Goal: Information Seeking & Learning: Learn about a topic

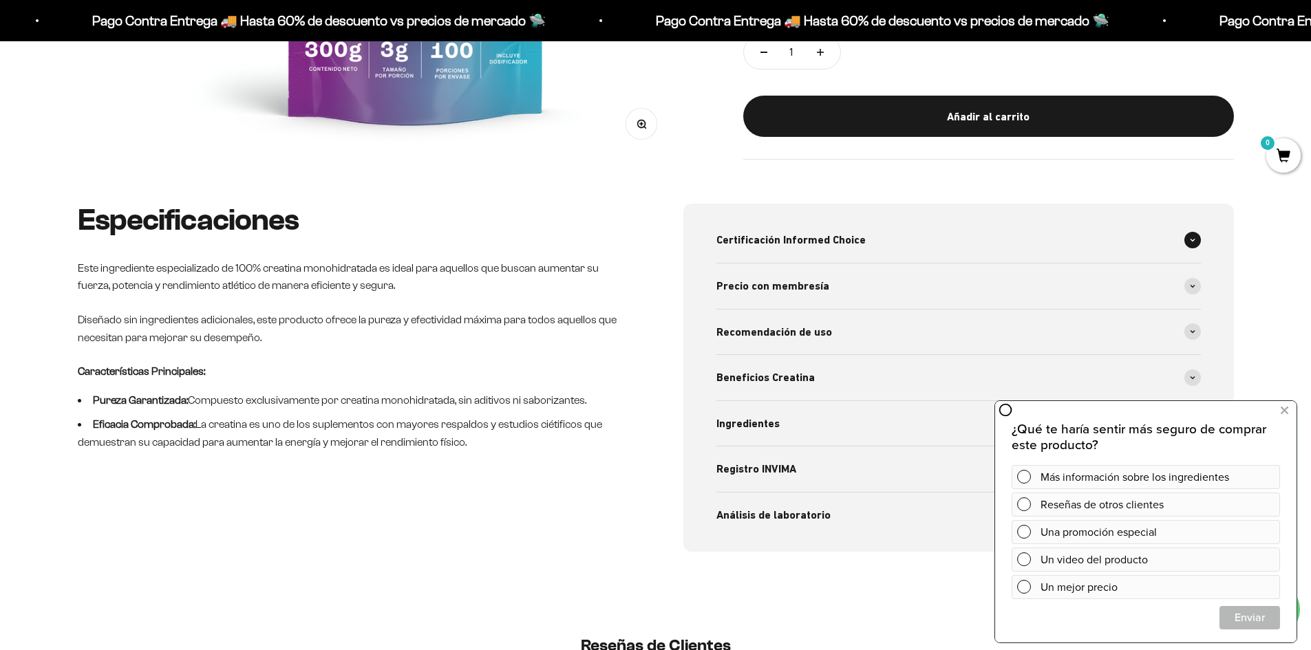
click at [989, 246] on div "Certificación Informed Choice" at bounding box center [958, 239] width 484 height 45
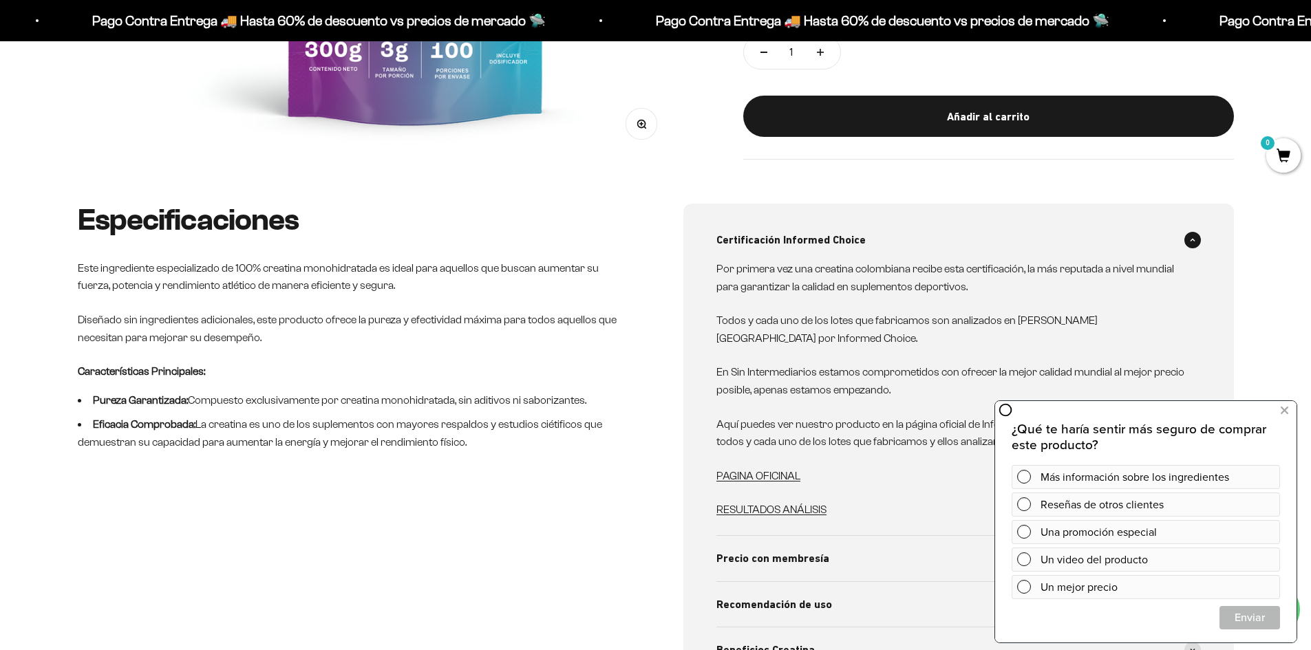
scroll to position [619, 0]
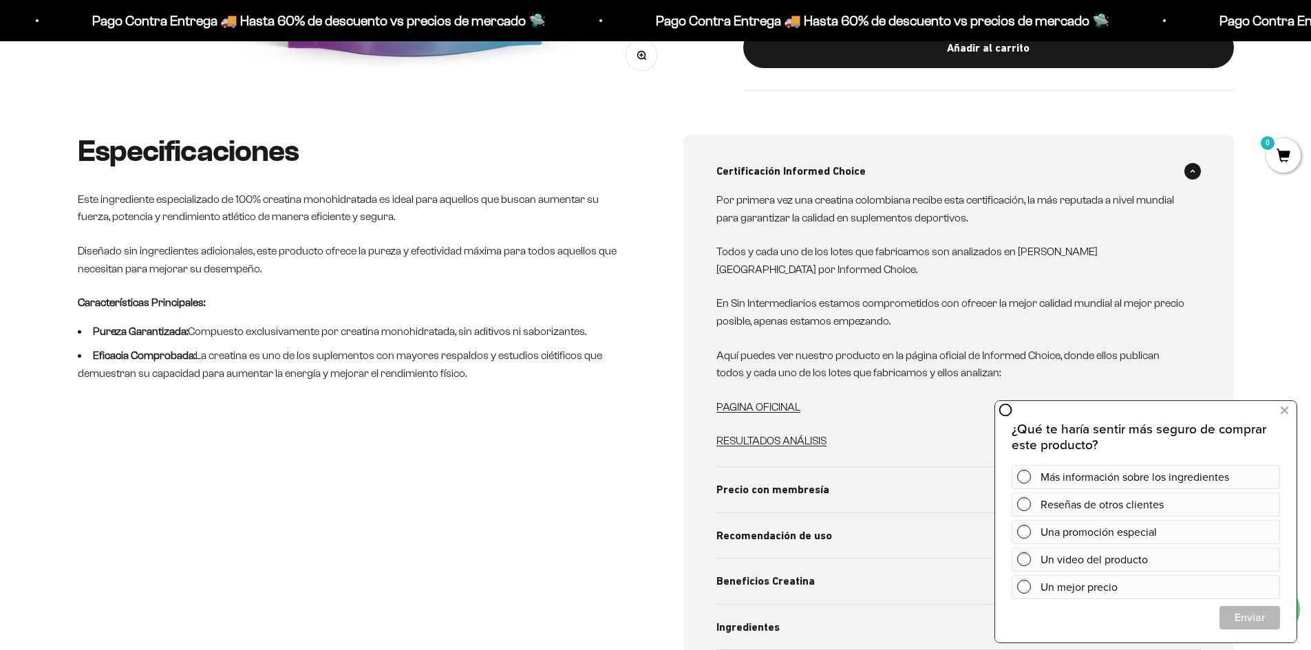
click at [445, 431] on div "Especificaciones Este ingrediente especializado de 100% creatina monohidratada …" at bounding box center [353, 445] width 551 height 620
click at [778, 573] on span "Beneficios Creatina" at bounding box center [765, 582] width 98 height 18
click at [1293, 413] on button at bounding box center [1284, 411] width 25 height 22
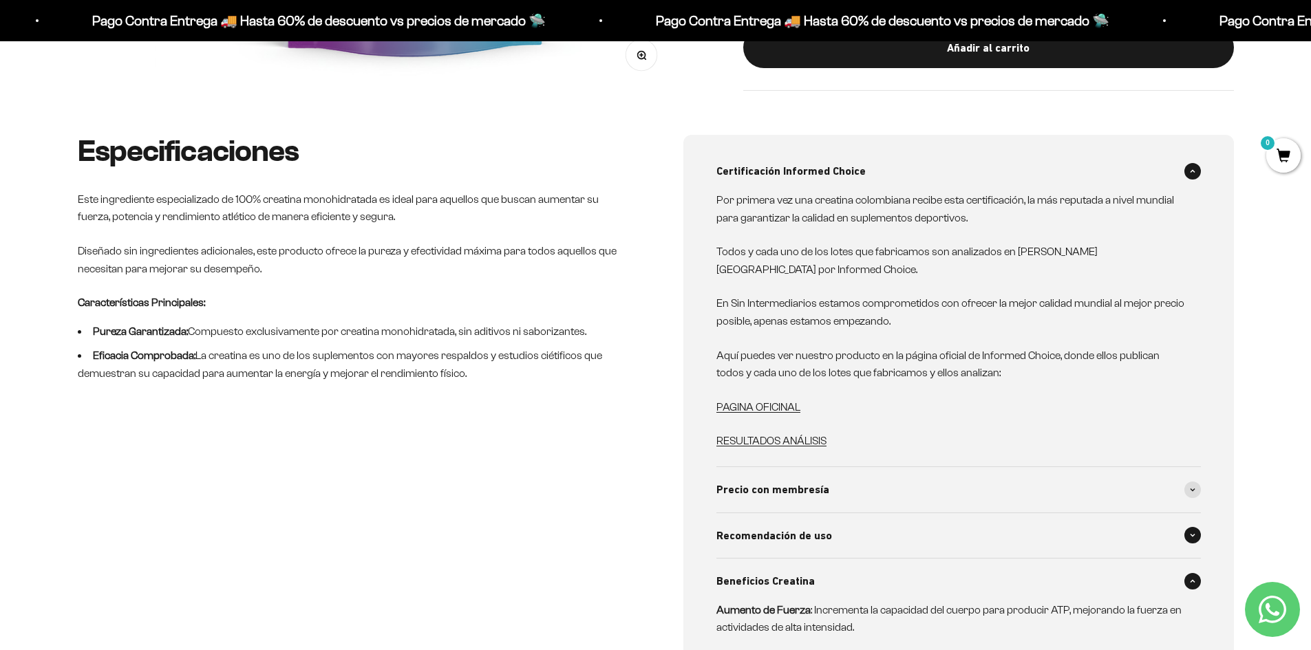
click at [940, 525] on div "Recomendación de uso" at bounding box center [958, 535] width 484 height 45
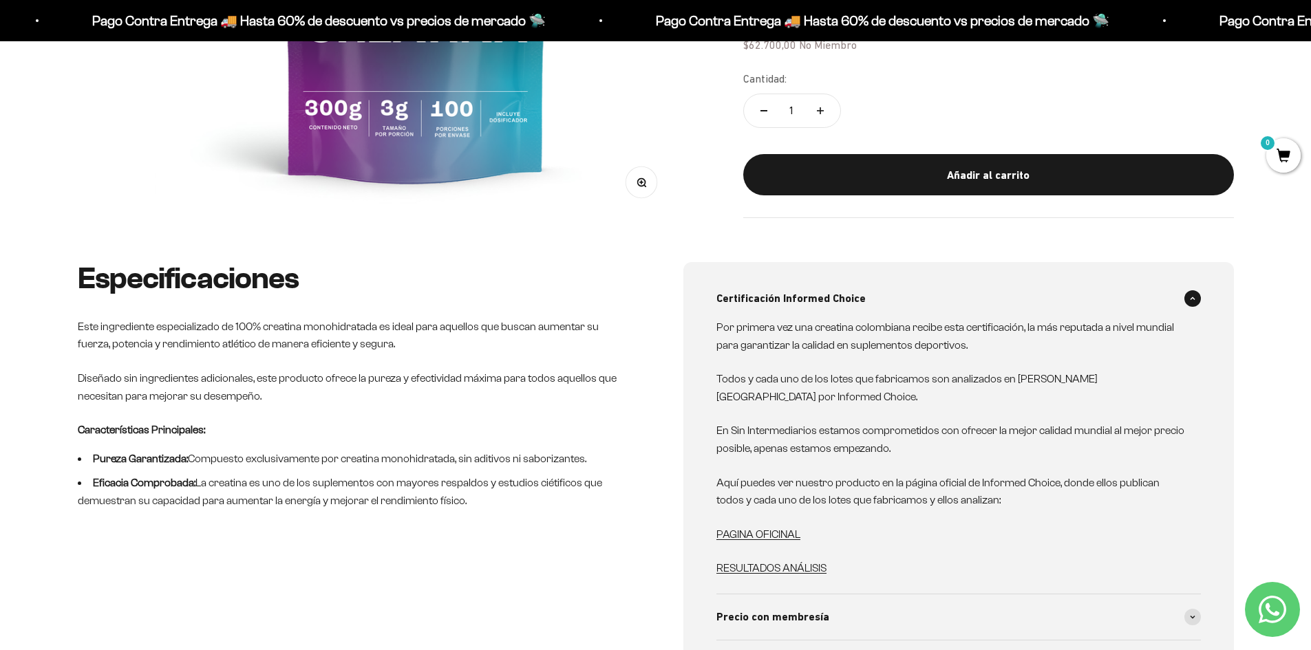
scroll to position [413, 0]
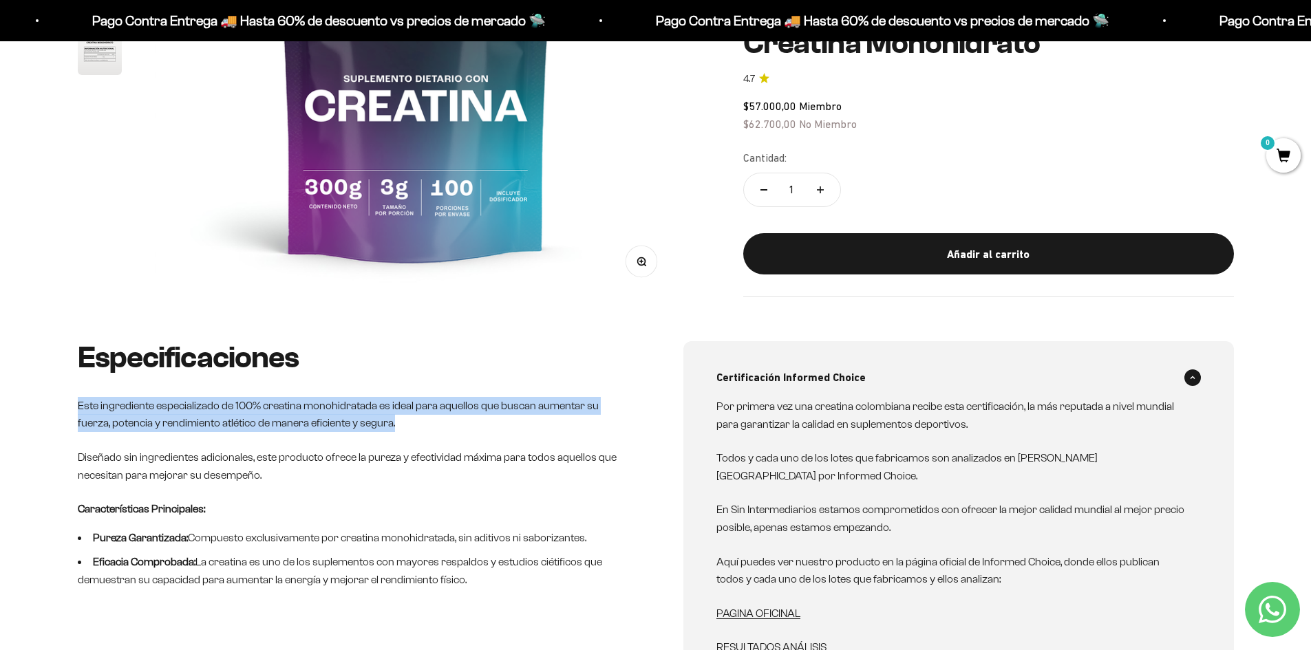
drag, startPoint x: 79, startPoint y: 399, endPoint x: 324, endPoint y: 417, distance: 245.6
click at [365, 420] on p "Este ingrediente especializado de 100% creatina monohidratada es ideal para aqu…" at bounding box center [353, 414] width 551 height 35
copy p "Este ingrediente especializado de 100% creatina monohidratada es ideal para aqu…"
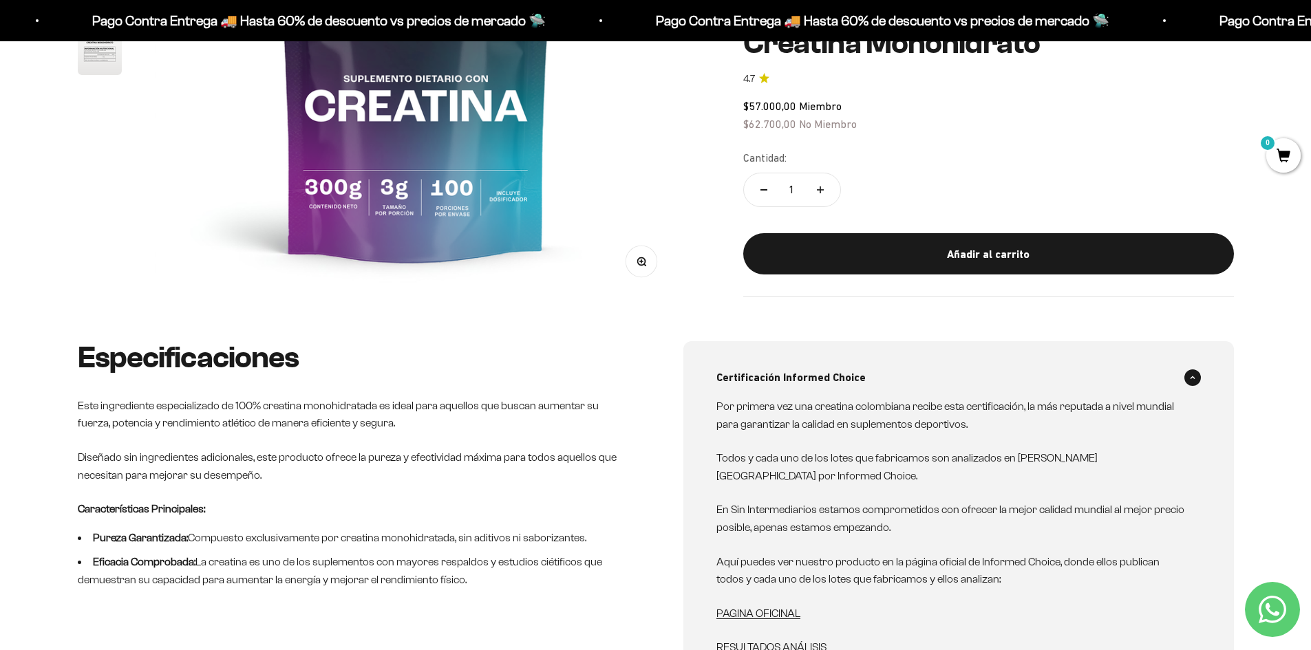
click at [418, 332] on div "Zoom Ir al artículo 1 Ir al artículo 2 Ir al artículo 3 Ir al artículo 4 Ir al …" at bounding box center [655, 36] width 1311 height 610
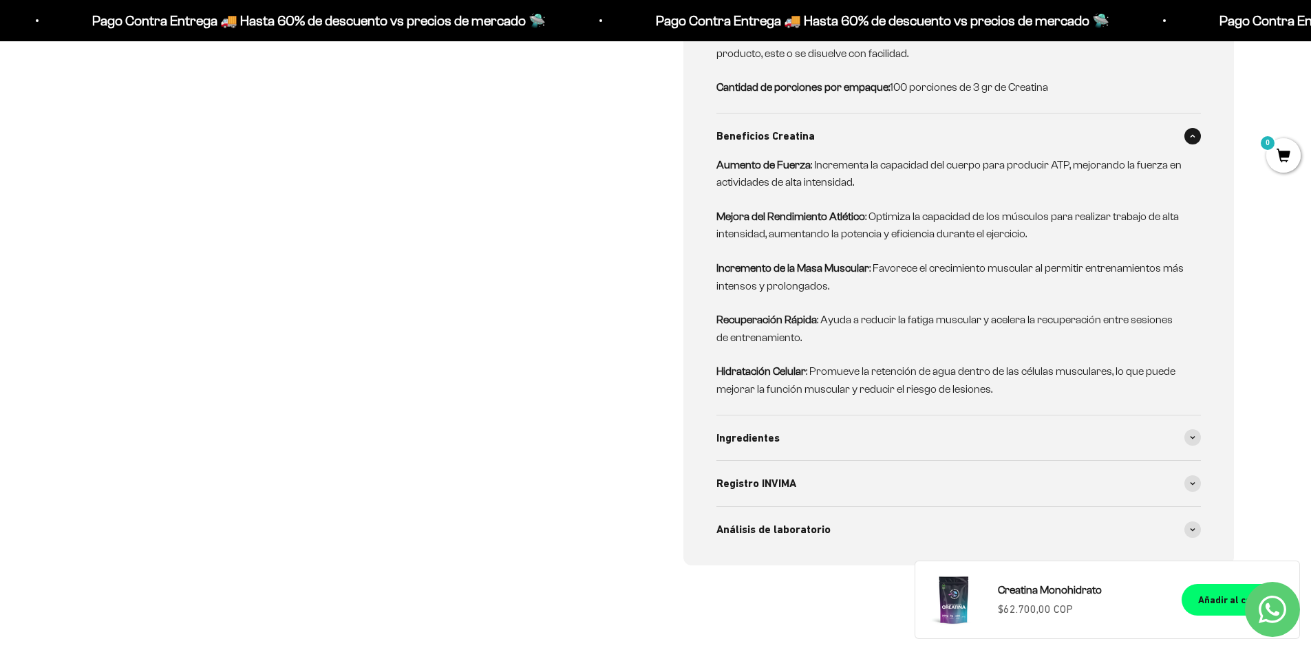
scroll to position [1239, 0]
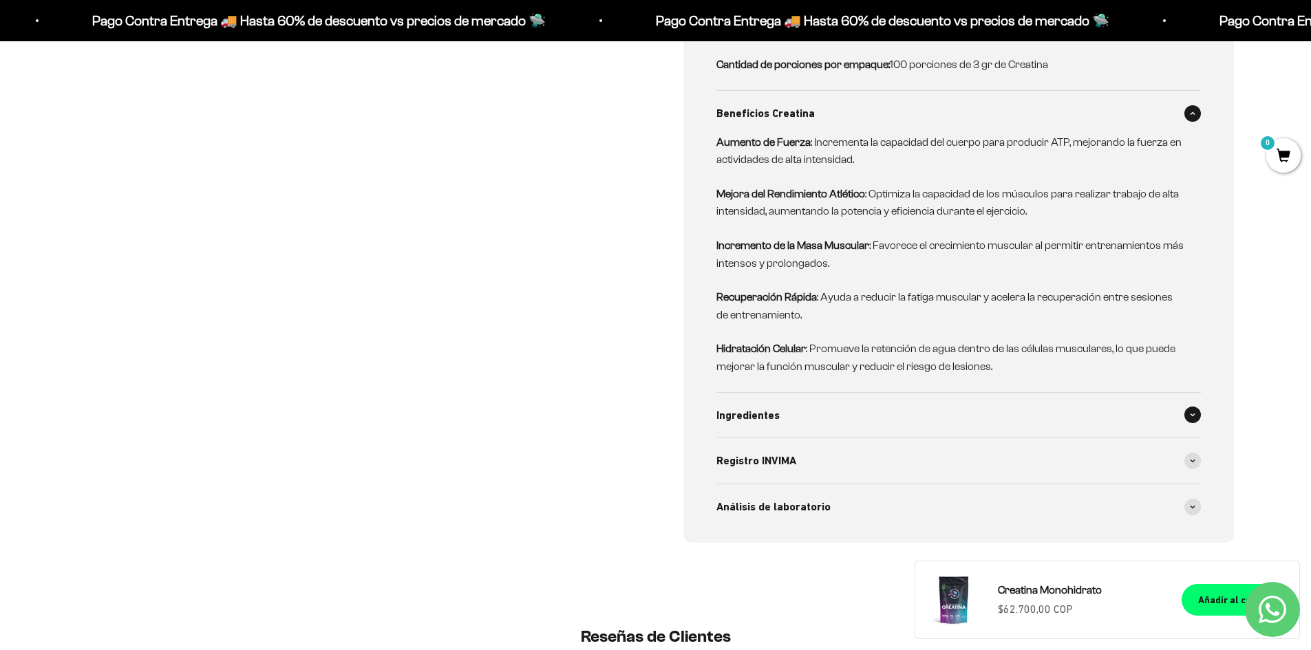
click at [754, 407] on span "Ingredientes" at bounding box center [747, 416] width 63 height 18
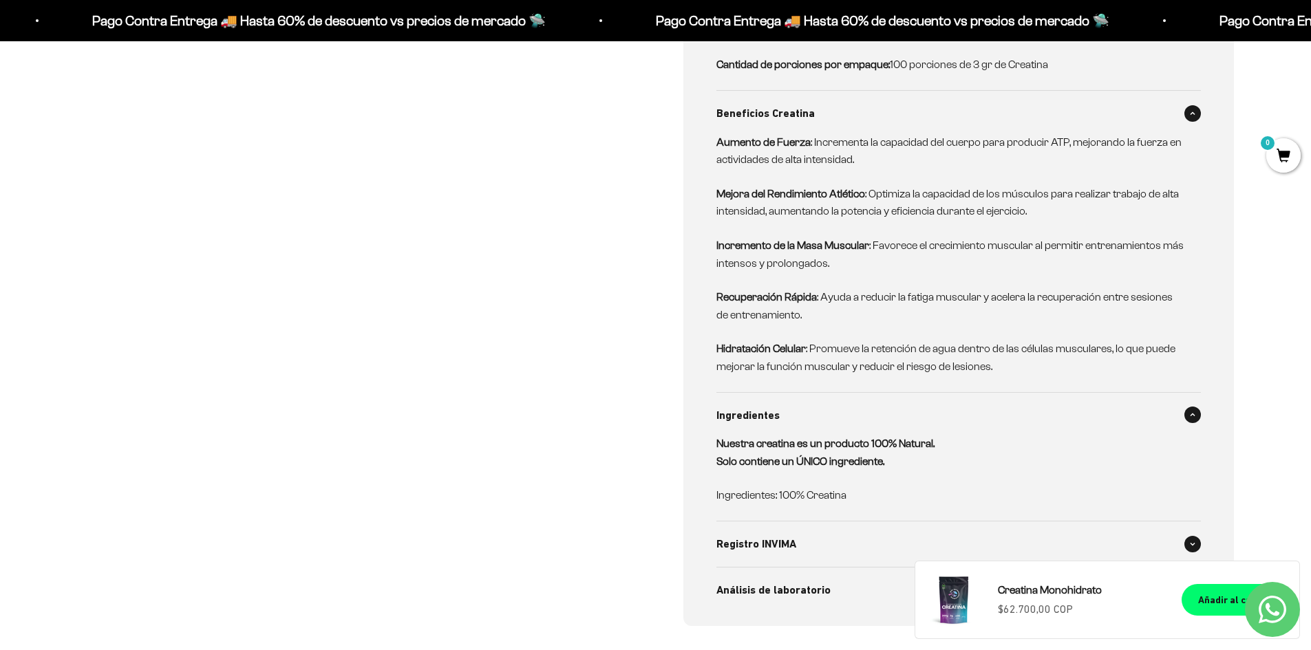
click at [774, 522] on div "Registro INVIMA" at bounding box center [958, 544] width 484 height 45
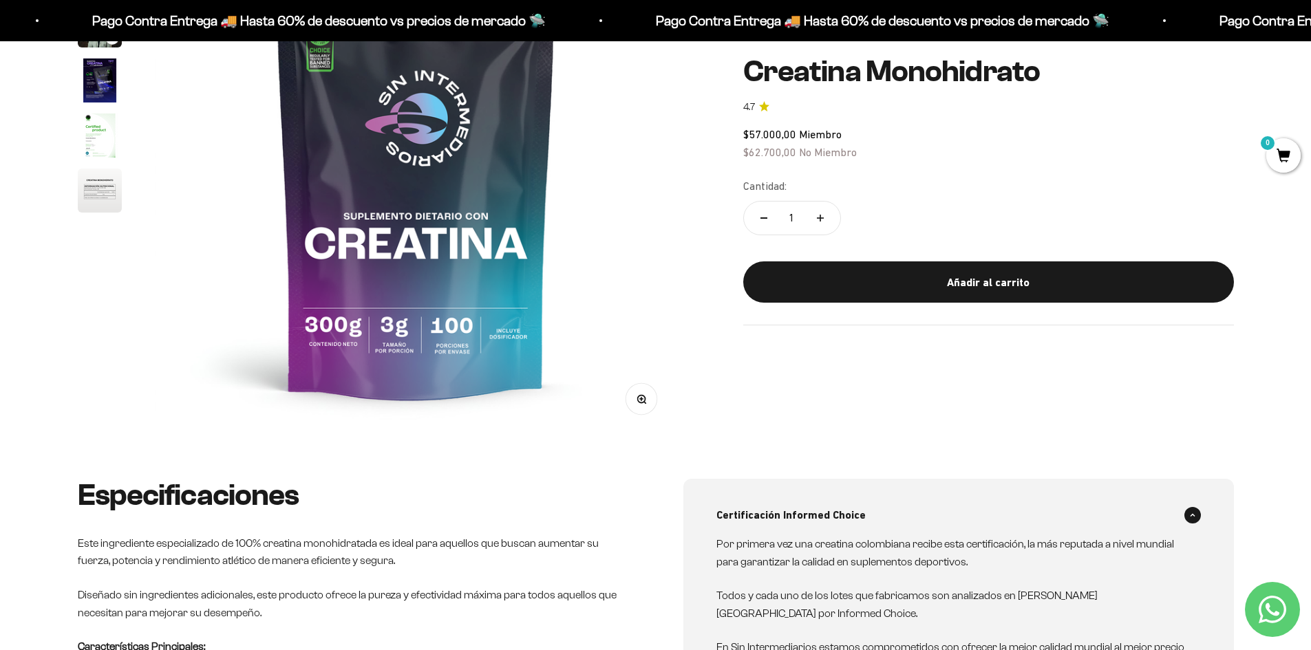
scroll to position [551, 0]
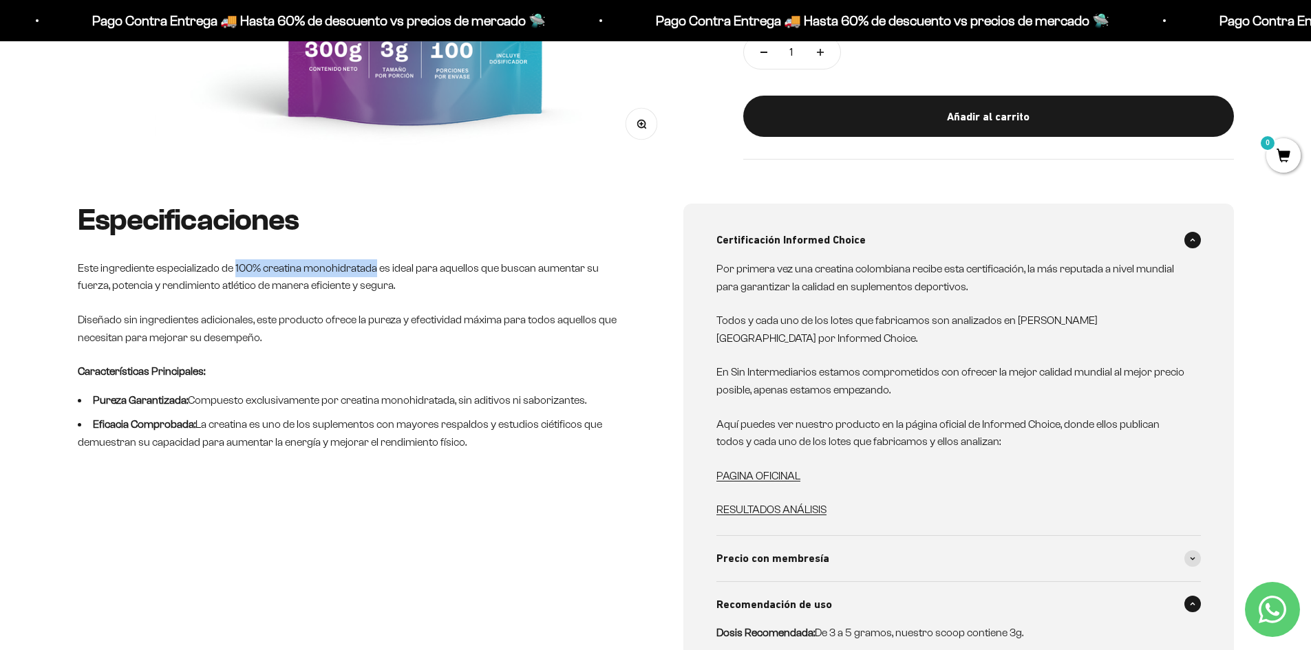
drag, startPoint x: 235, startPoint y: 268, endPoint x: 374, endPoint y: 267, distance: 139.0
click at [374, 267] on p "Este ingrediente especializado de 100% creatina monohidratada es ideal para aqu…" at bounding box center [353, 276] width 551 height 35
copy p "100% creatina monohidratada"
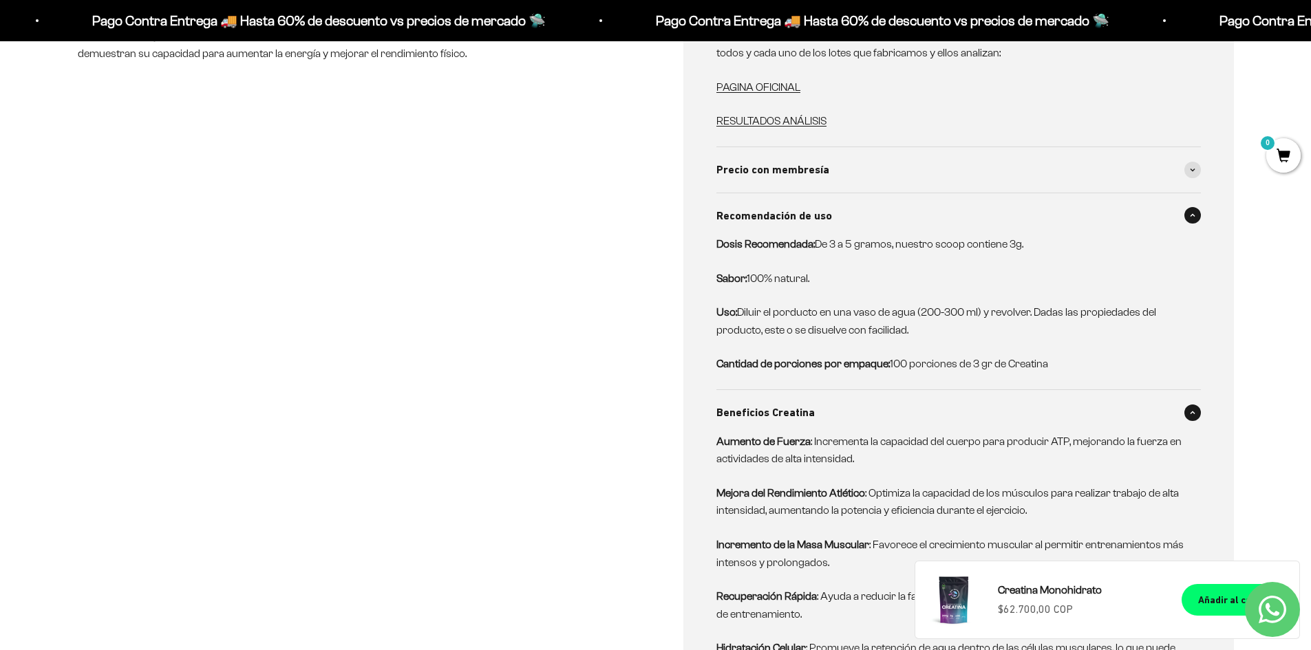
scroll to position [963, 0]
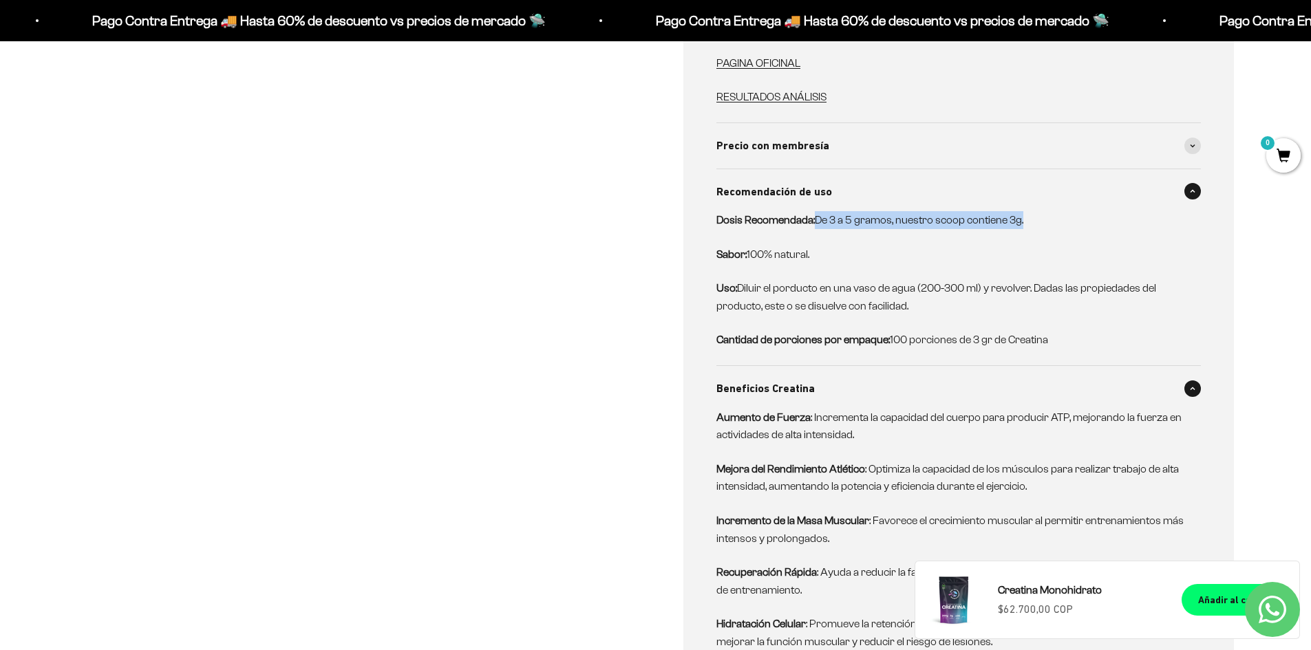
drag, startPoint x: 815, startPoint y: 200, endPoint x: 1031, endPoint y: 206, distance: 216.2
click at [1031, 211] on p "Dosis Recomendada: De 3 a 5 gramos, nuestro scoop contiene 3g." at bounding box center [950, 220] width 468 height 18
copy p "De 3 a 5 gramos, nuestro scoop contiene 3g."
click at [878, 246] on p "Sabor: 100% natural." at bounding box center [950, 255] width 468 height 18
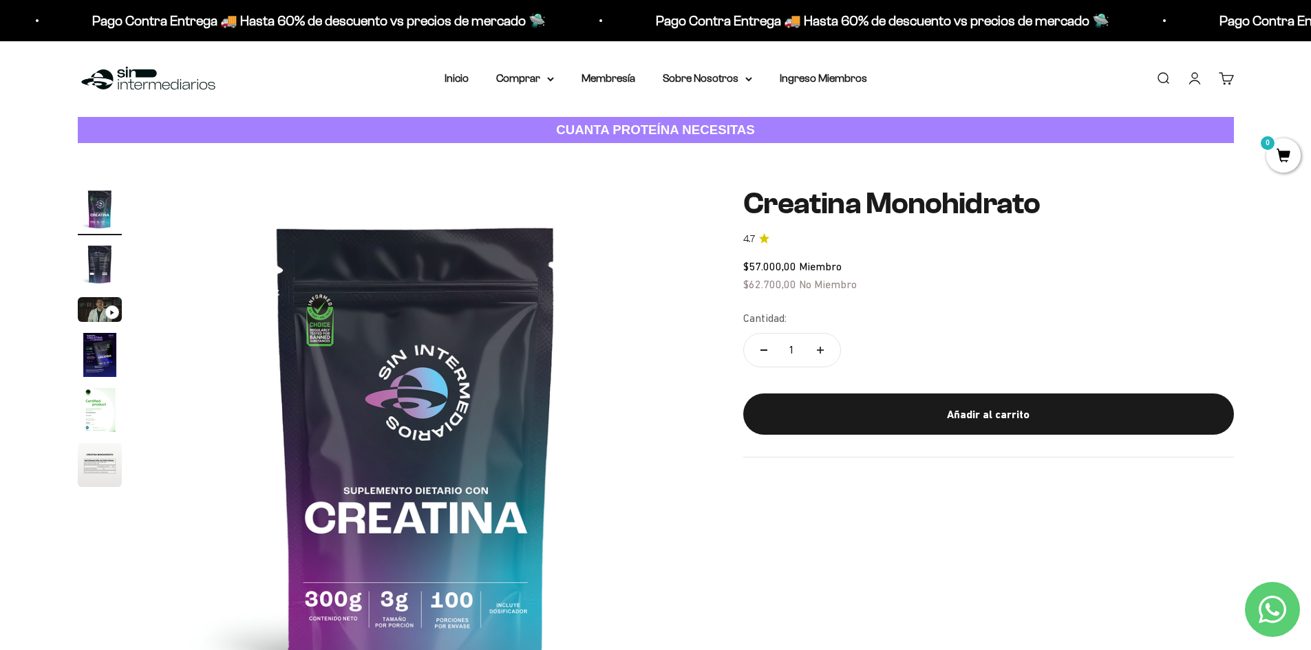
scroll to position [0, 0]
click at [406, 339] on img at bounding box center [416, 449] width 522 height 522
click at [367, 362] on img at bounding box center [416, 449] width 522 height 522
click at [1127, 271] on div "$57.000,00 Miembro $62.700,00 No Miembro" at bounding box center [988, 276] width 491 height 35
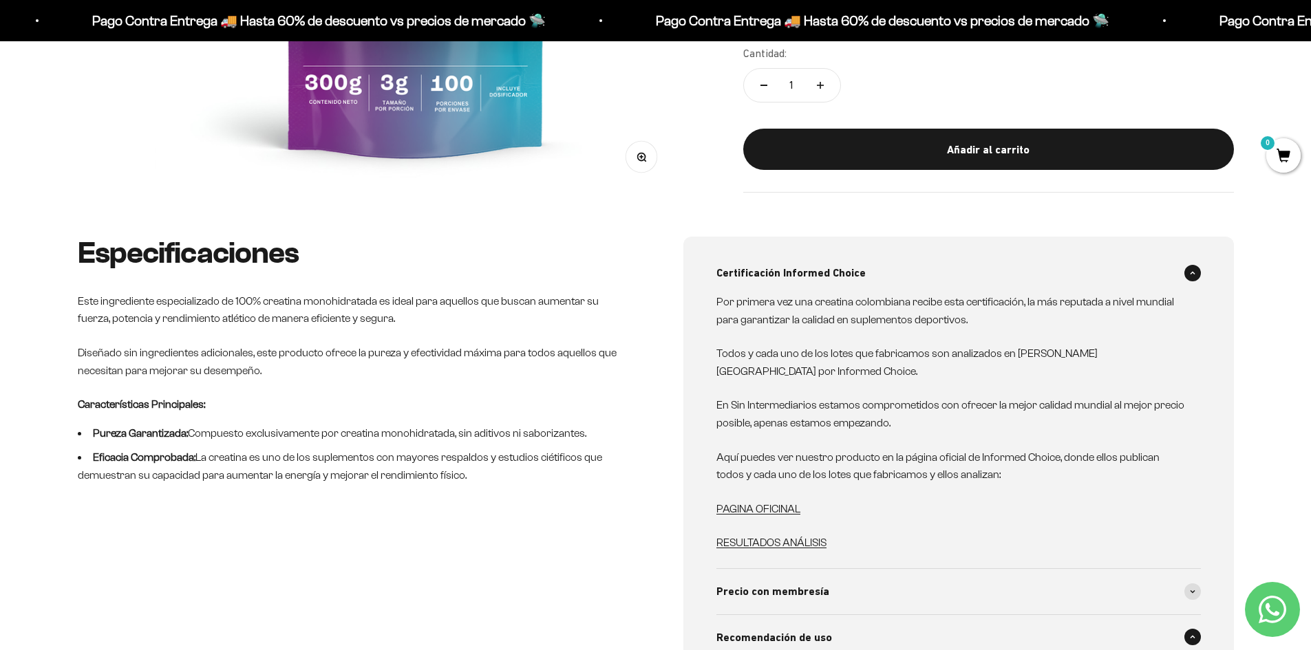
scroll to position [551, 0]
